Goal: Task Accomplishment & Management: Manage account settings

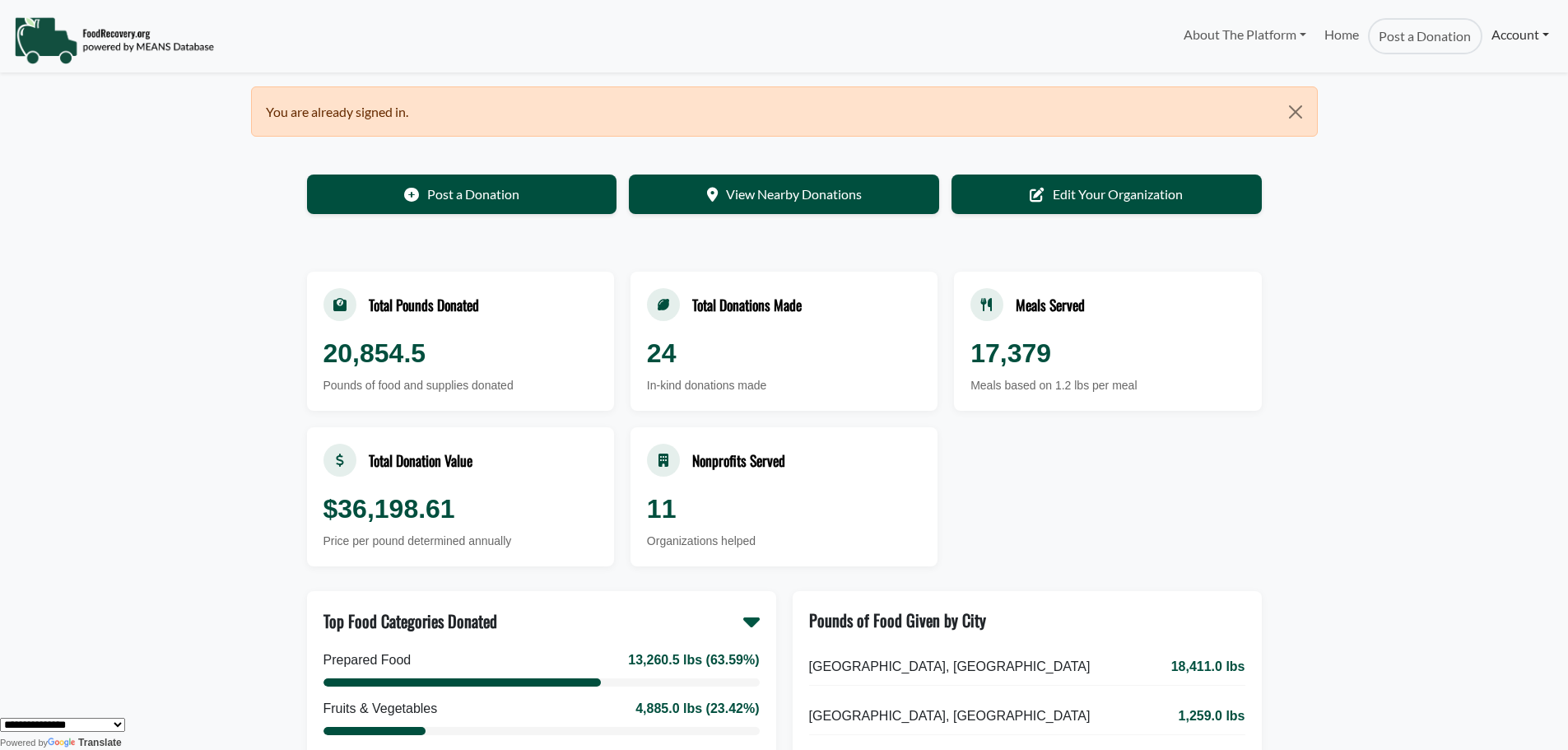
click at [1532, 33] on link "Account" at bounding box center [1521, 34] width 76 height 33
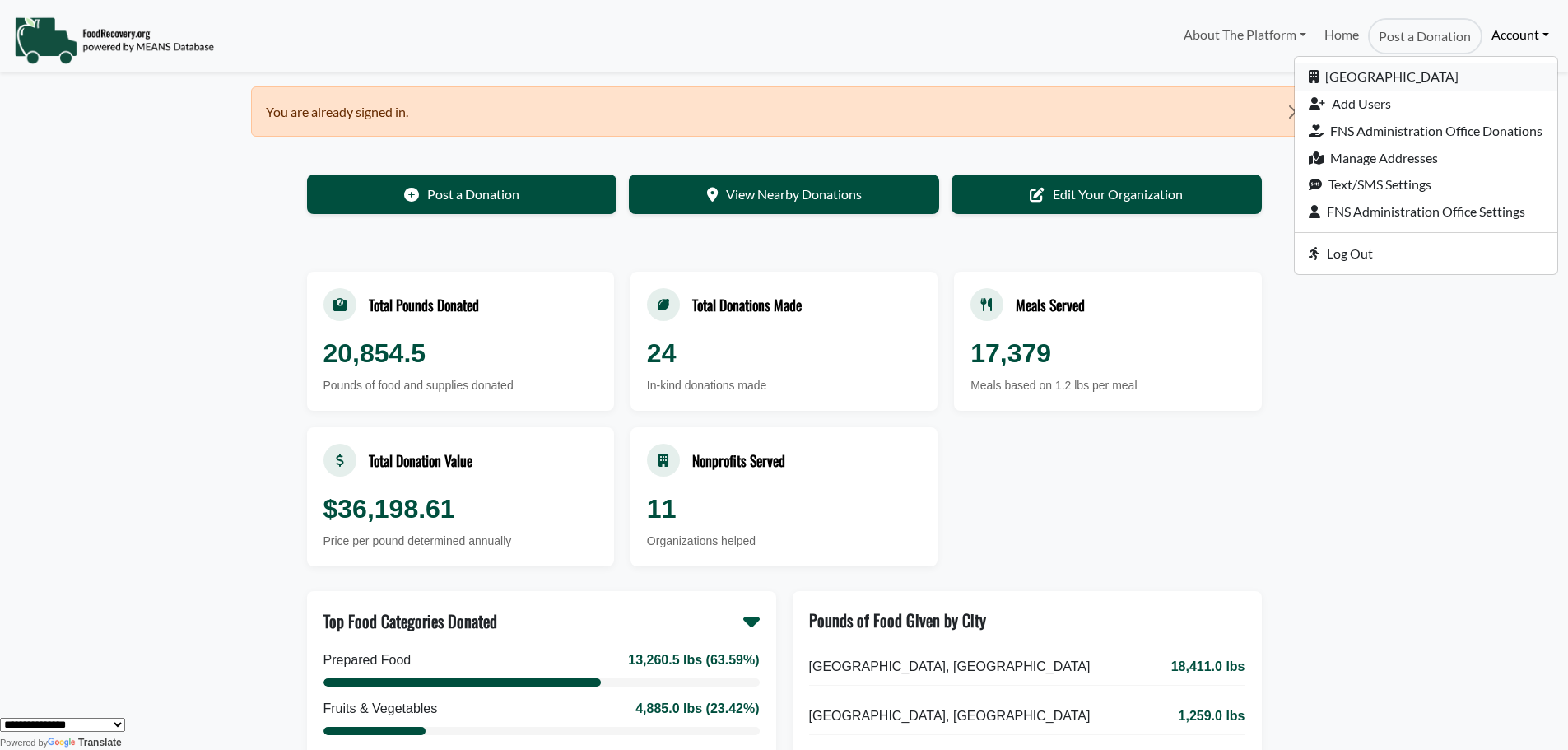
click at [1414, 78] on link "[GEOGRAPHIC_DATA]" at bounding box center [1426, 77] width 263 height 27
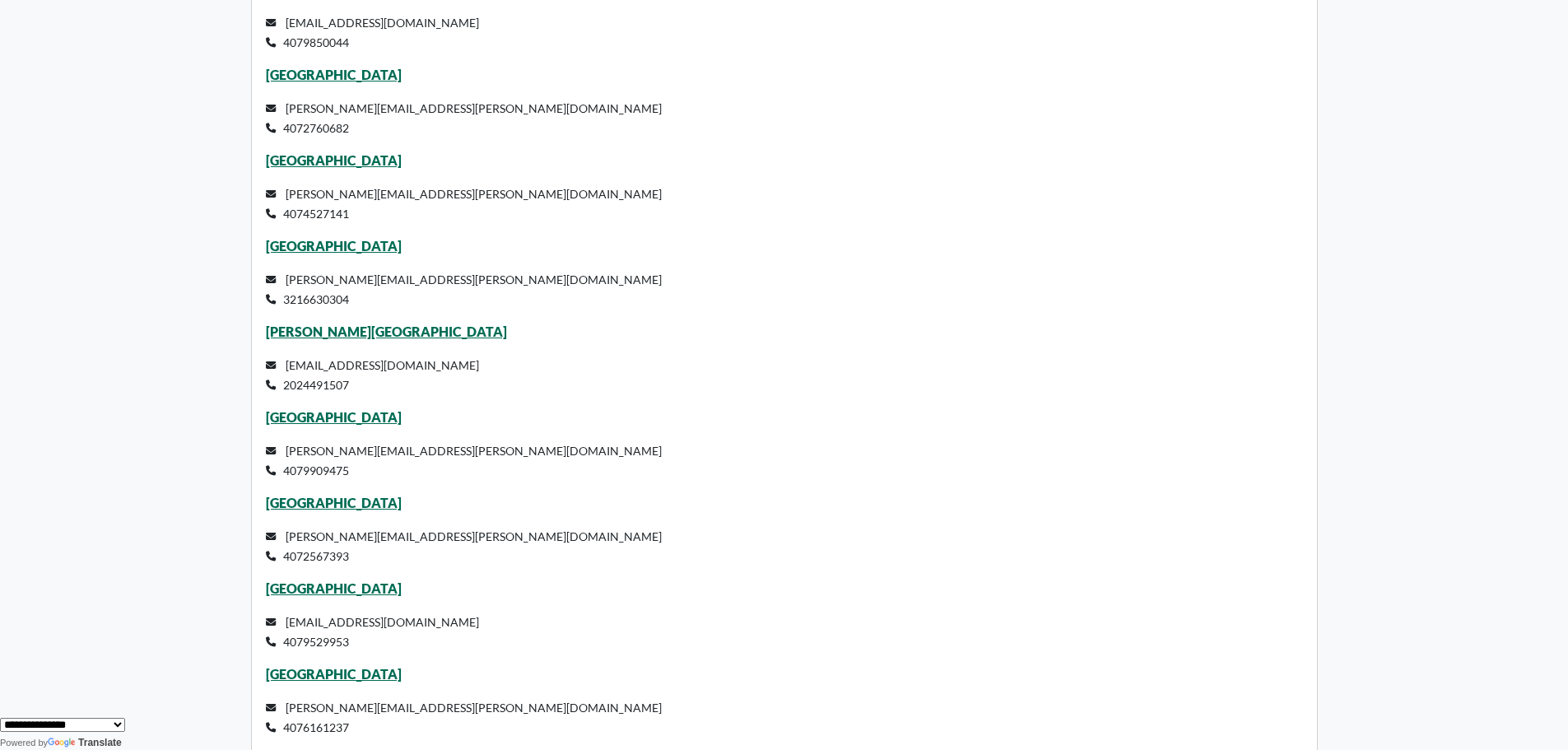
scroll to position [3294, 0]
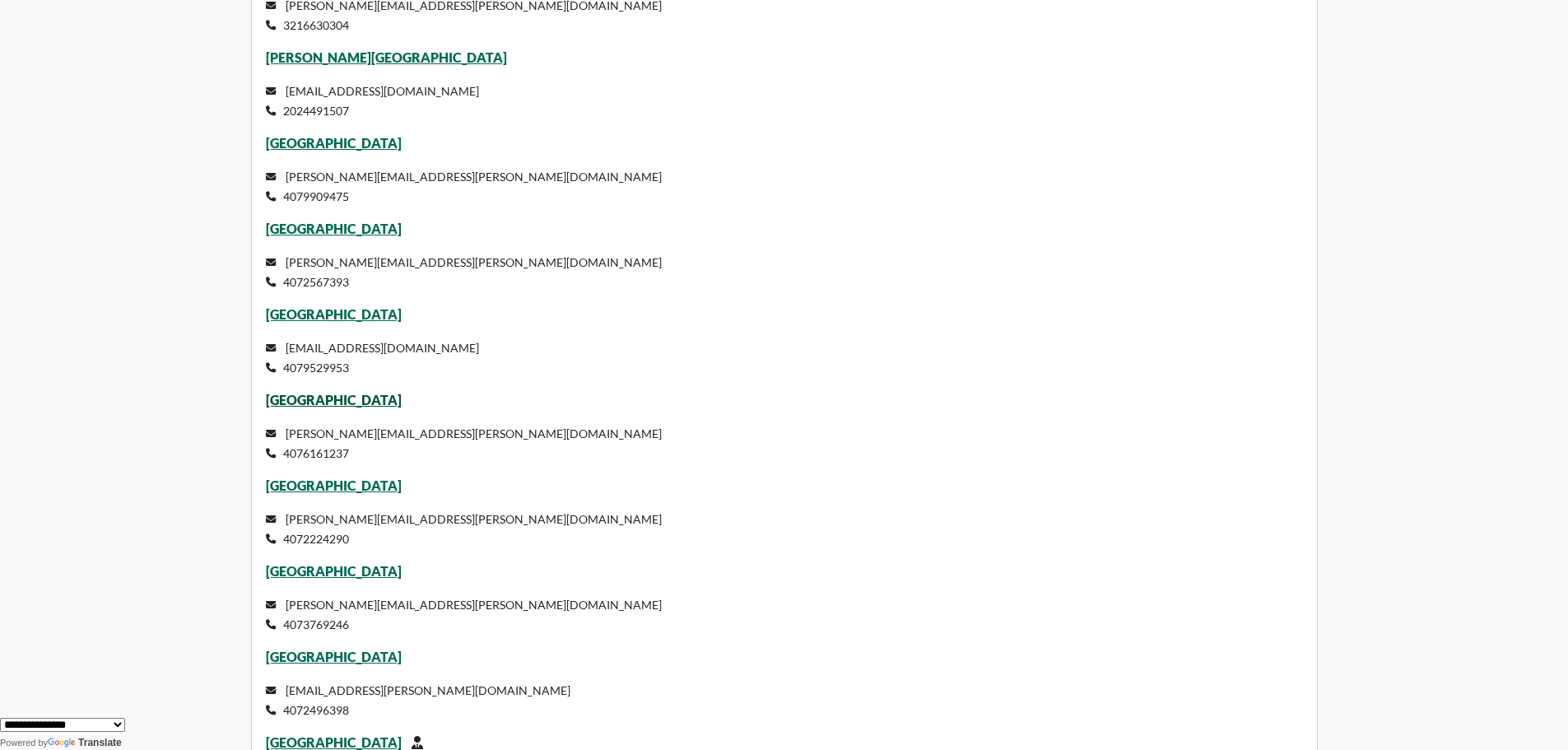
click at [359, 402] on link "[GEOGRAPHIC_DATA]" at bounding box center [334, 399] width 136 height 15
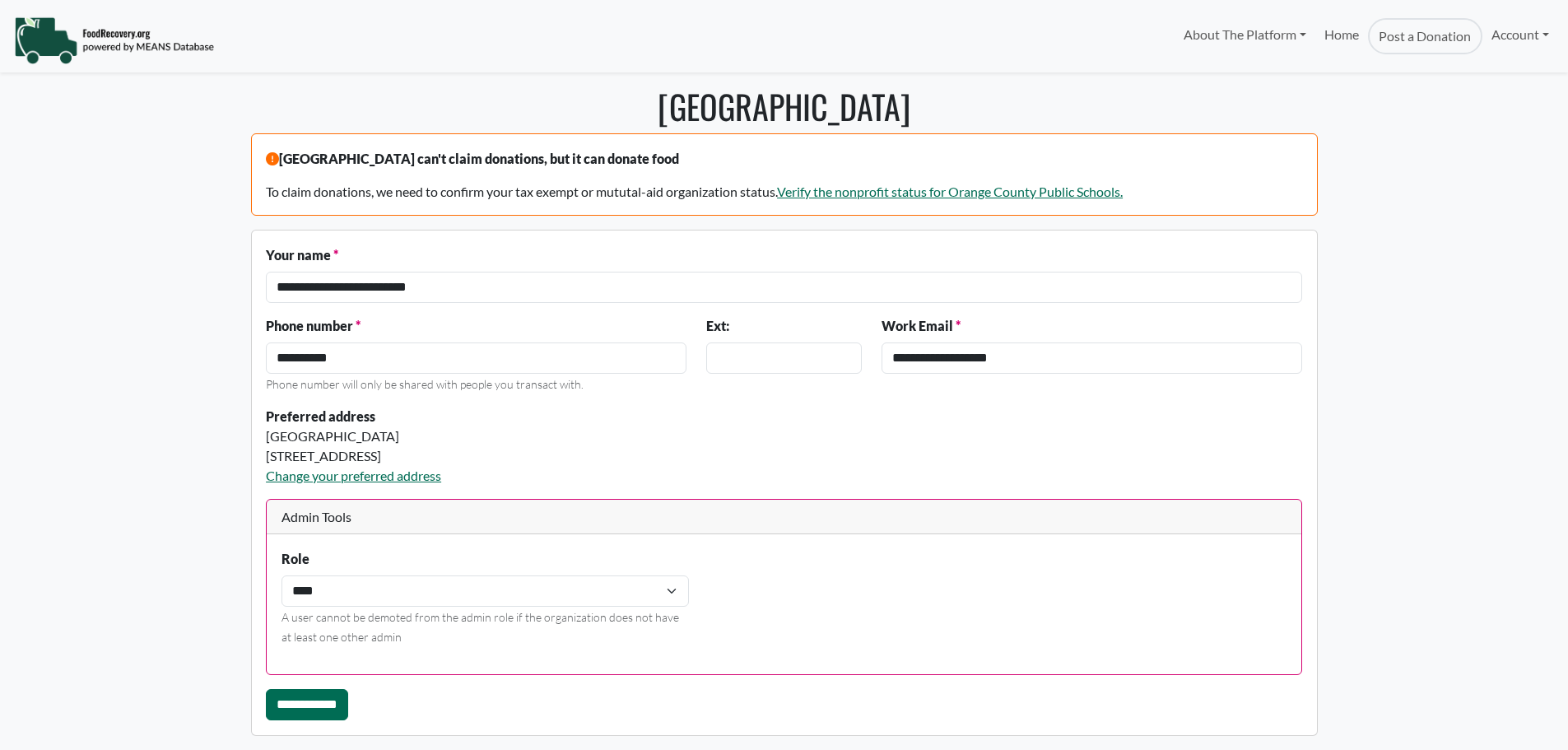
select select "Language Translate Widget"
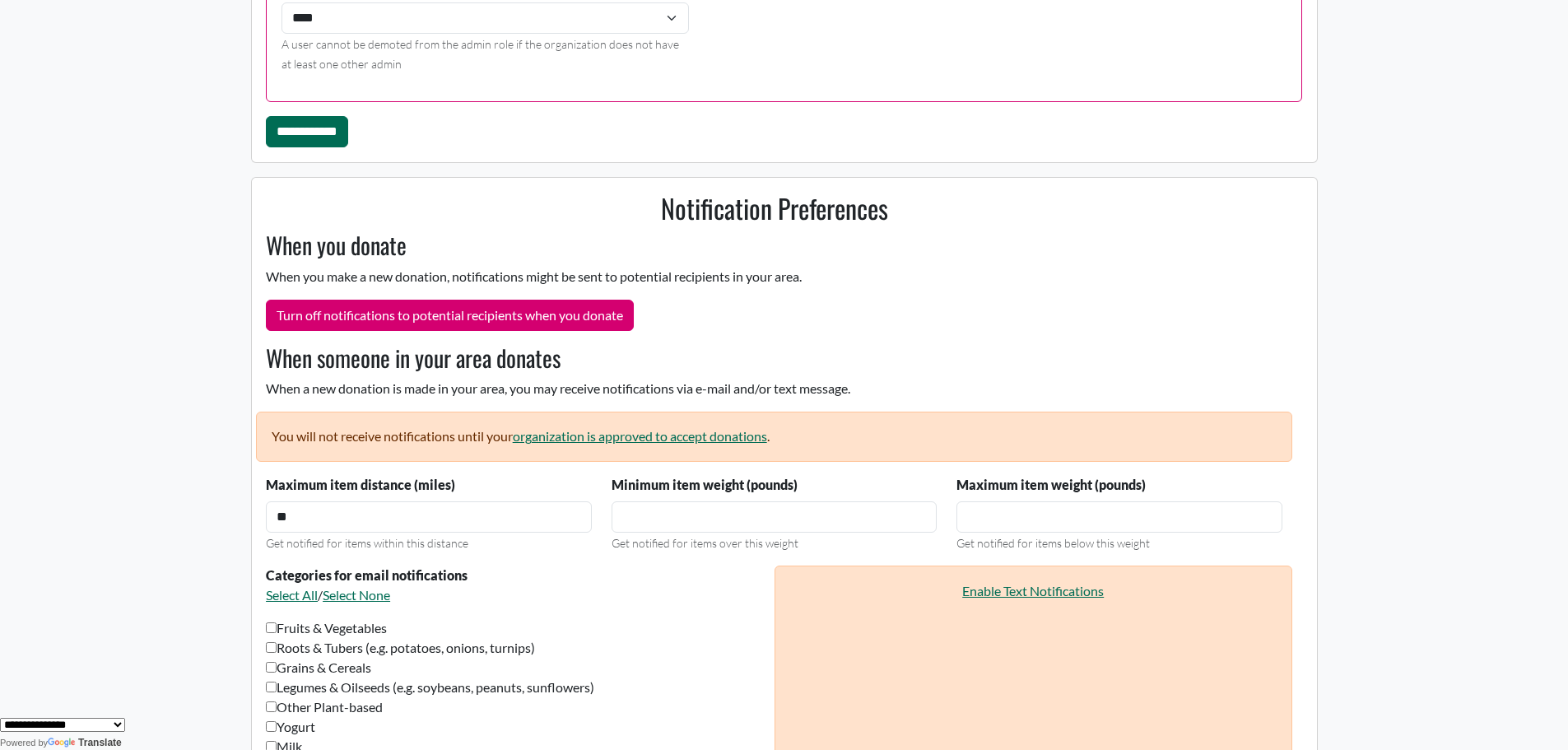
scroll to position [210, 0]
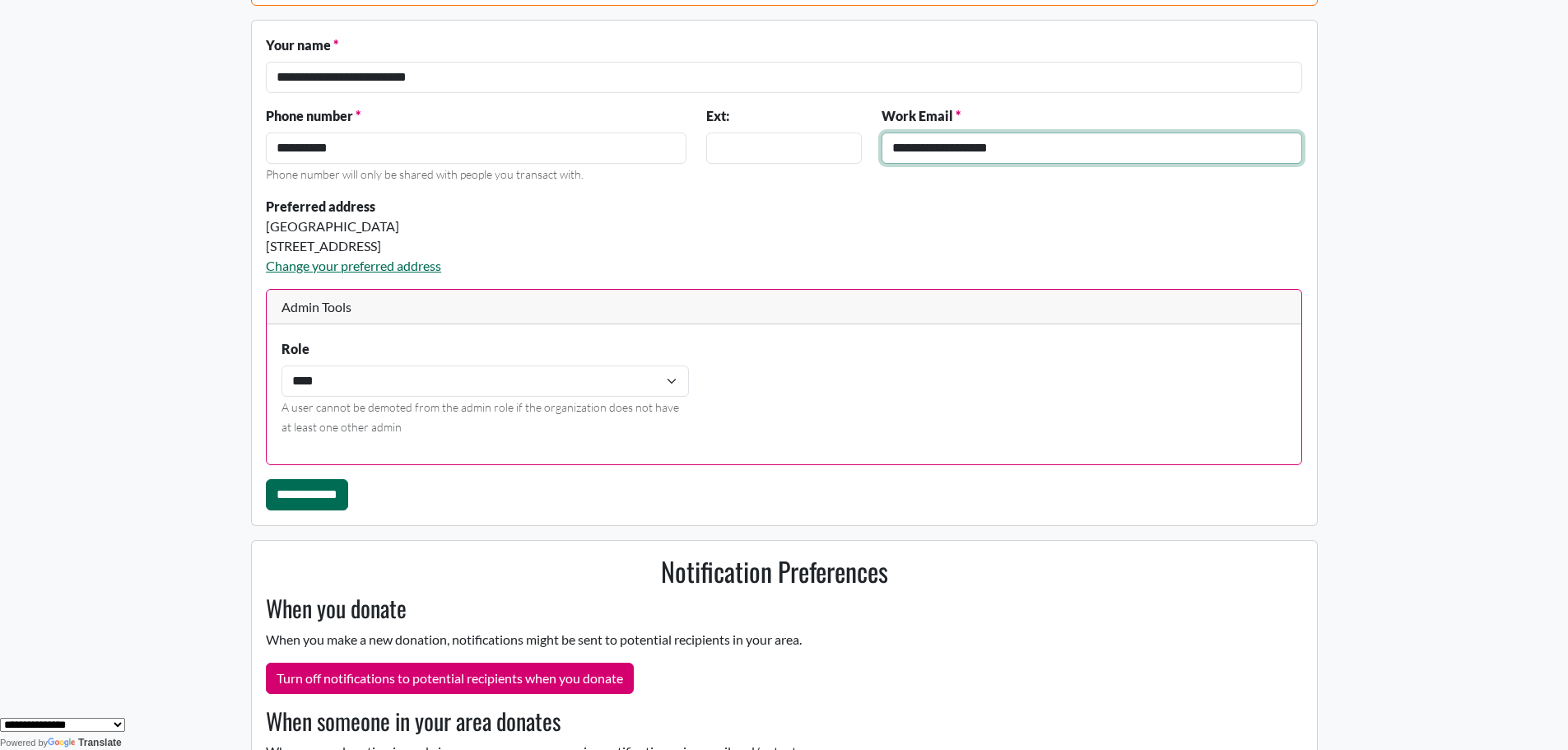
drag, startPoint x: 1033, startPoint y: 147, endPoint x: 834, endPoint y: 148, distance: 199.0
click at [842, 148] on div "**********" at bounding box center [784, 151] width 1056 height 91
drag, startPoint x: 893, startPoint y: 266, endPoint x: 769, endPoint y: 250, distance: 125.0
click at [893, 265] on div "Preferred address Horizon West Middle School 8200 Tattant Blvd, Windermere, FL,…" at bounding box center [784, 243] width 1056 height 92
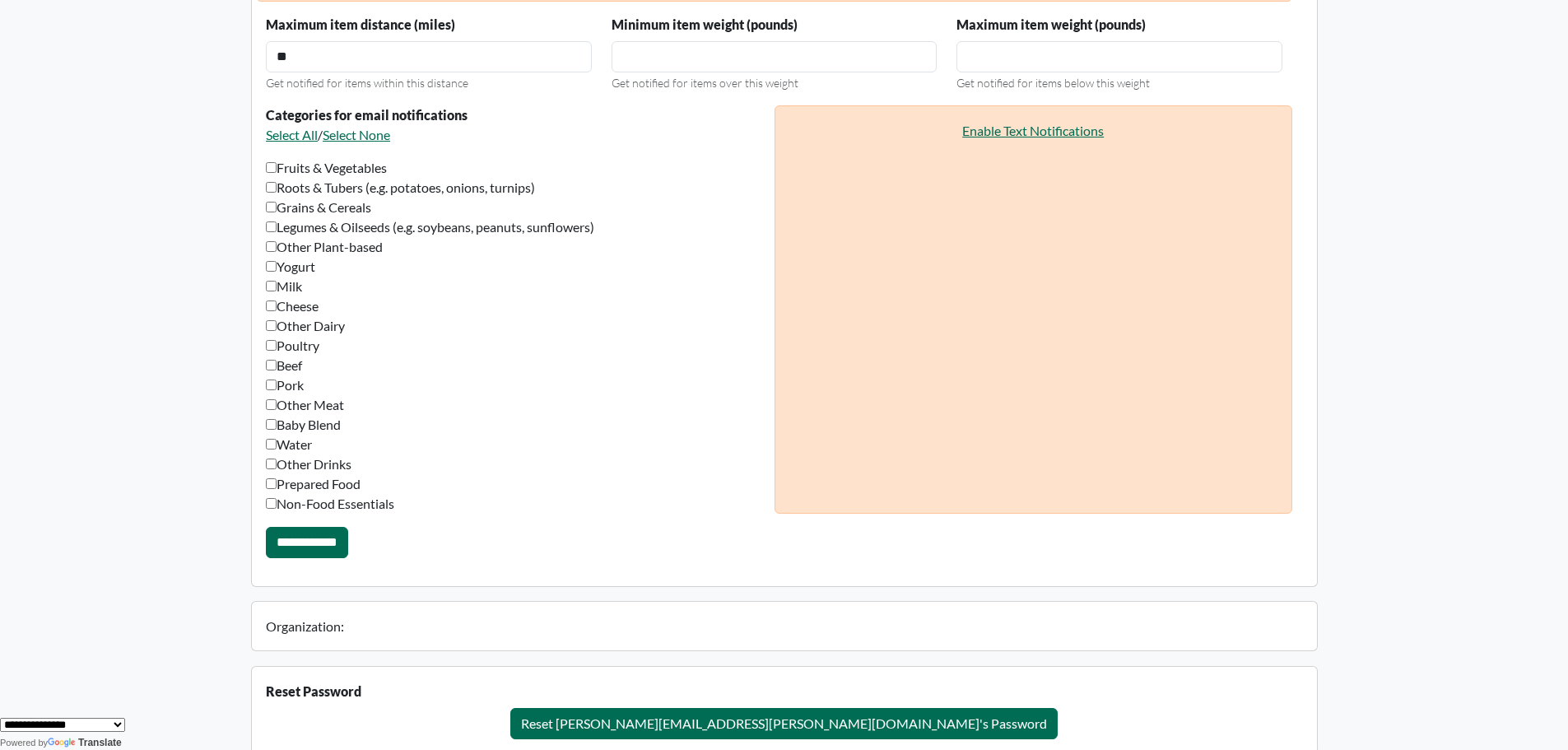
scroll to position [1308, 0]
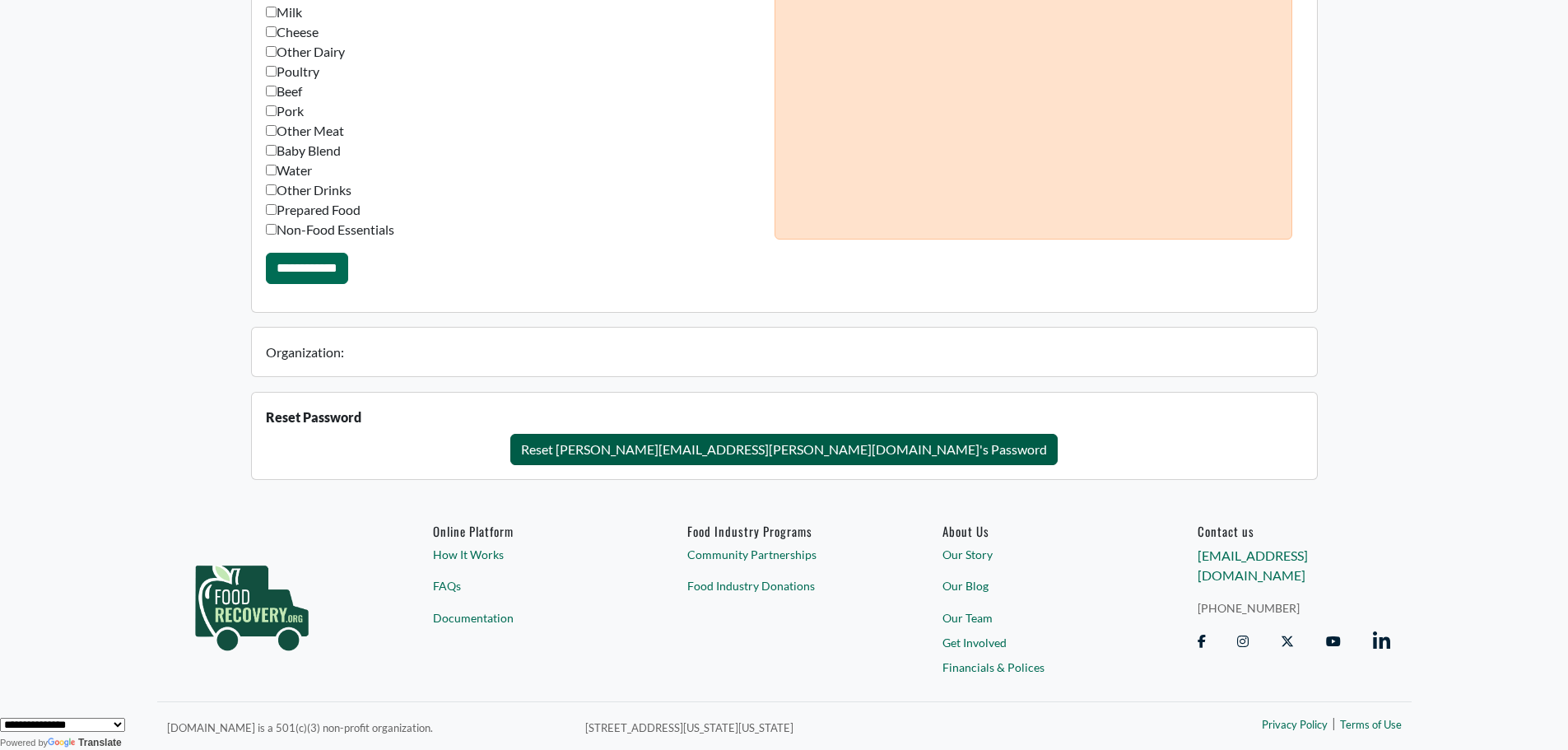
click at [762, 449] on button "Reset anita.noto@ocps.net's Password" at bounding box center [784, 449] width 548 height 32
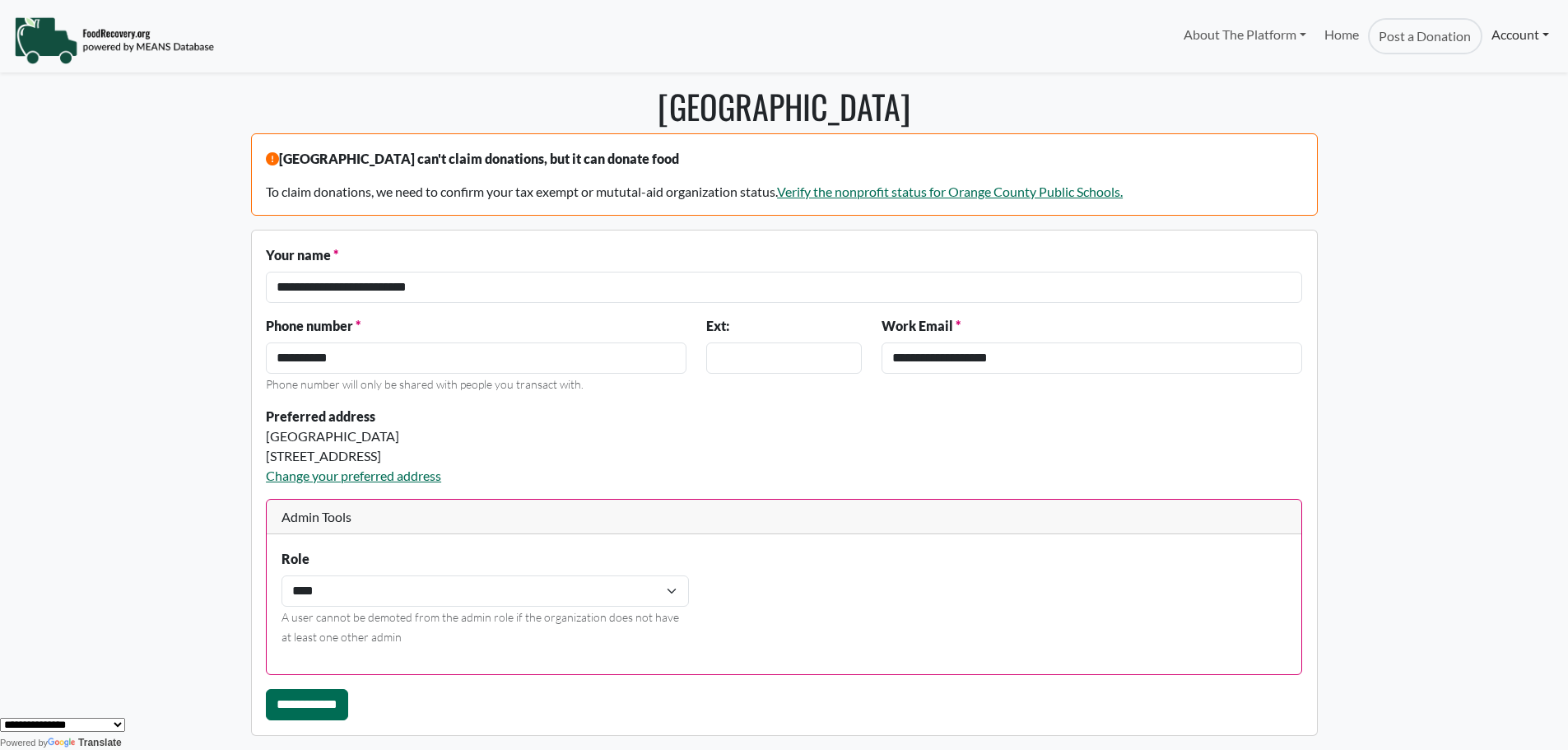
click at [1509, 32] on link "Account" at bounding box center [1521, 34] width 76 height 33
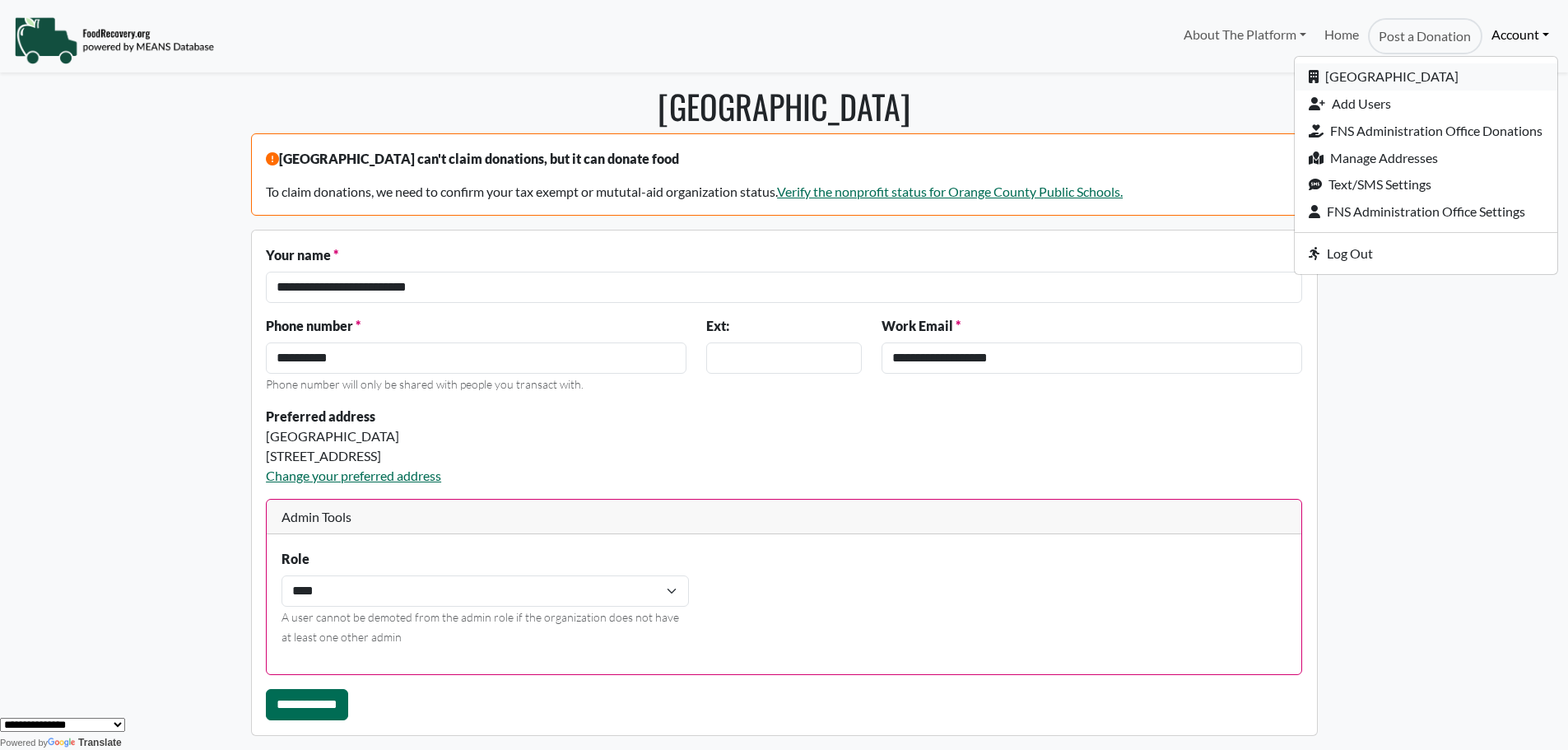
click at [1428, 71] on link "[GEOGRAPHIC_DATA]" at bounding box center [1426, 77] width 263 height 27
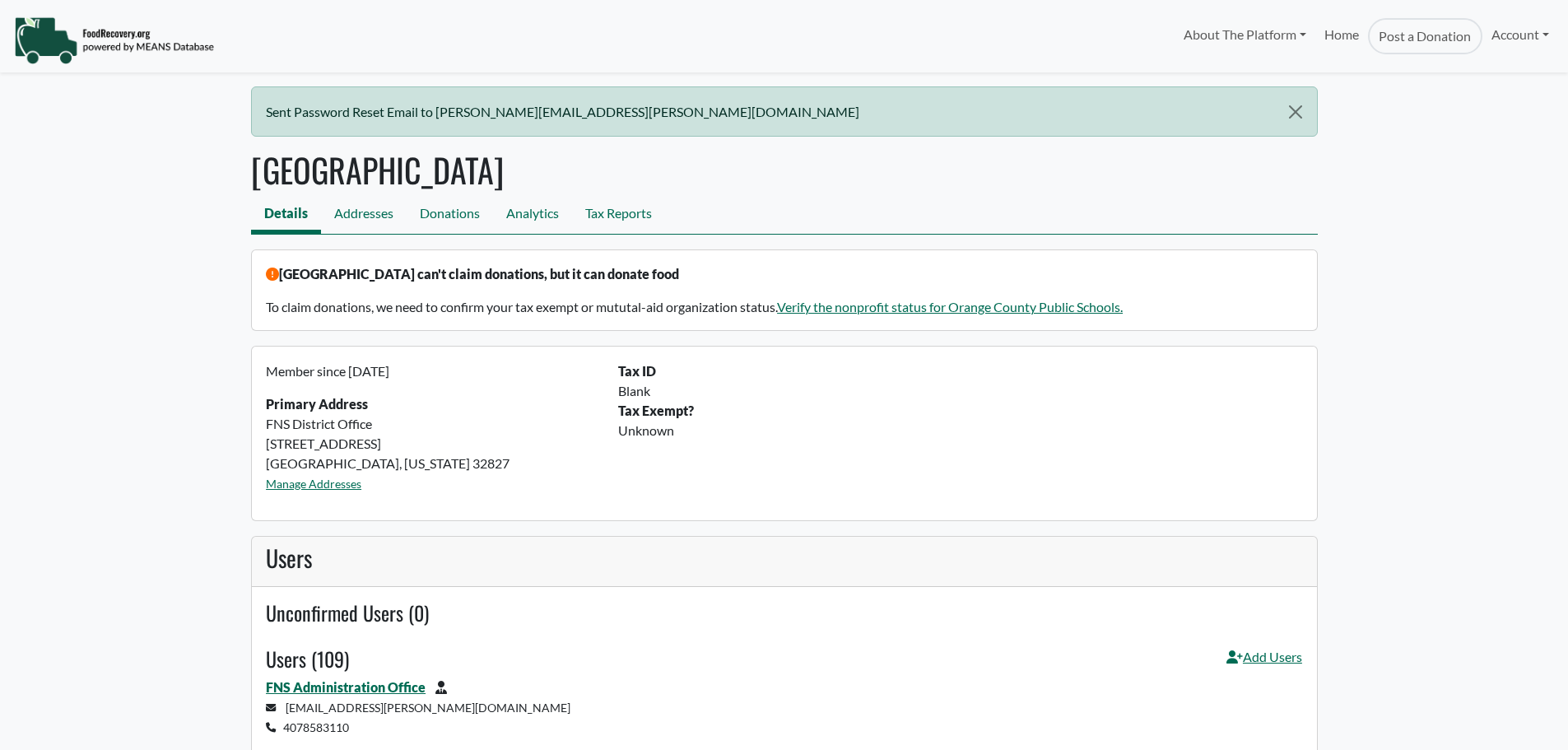
select select "Language Translate Widget"
